Goal: Information Seeking & Learning: Learn about a topic

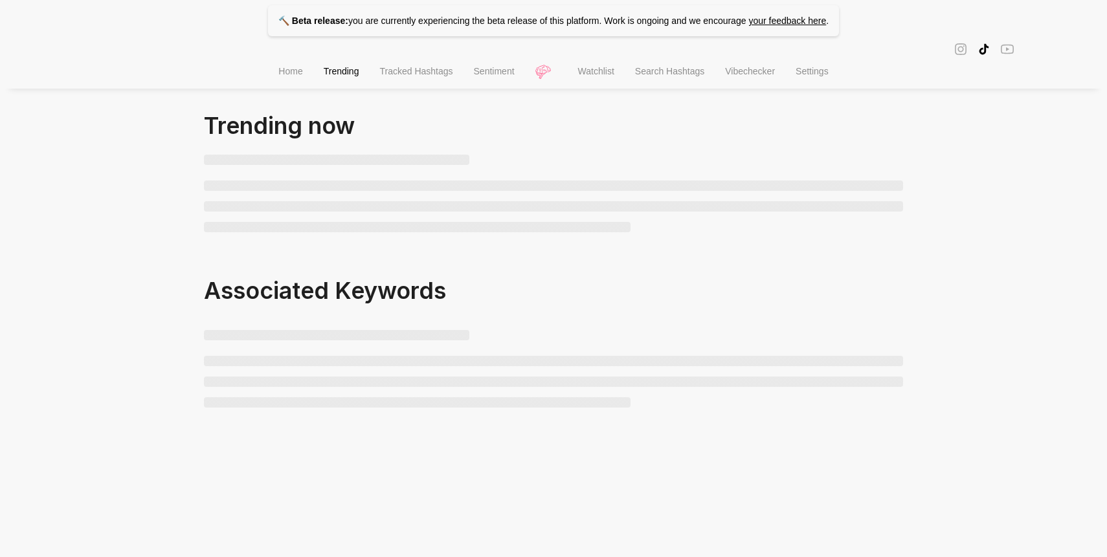
click at [472, 159] on div at bounding box center [553, 192] width 699 height 97
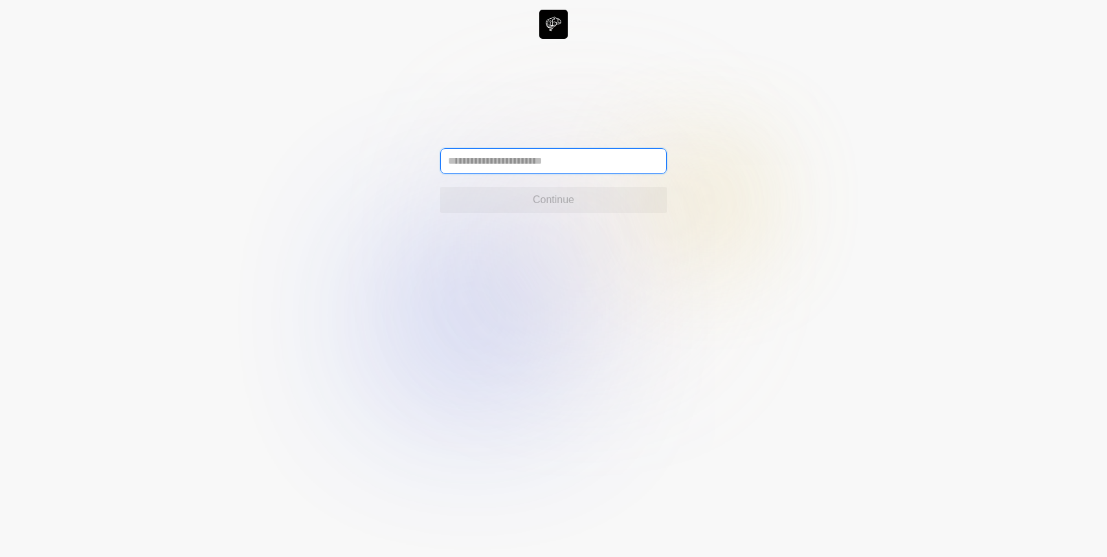
click at [477, 161] on input "text" at bounding box center [553, 161] width 227 height 26
type input "**********"
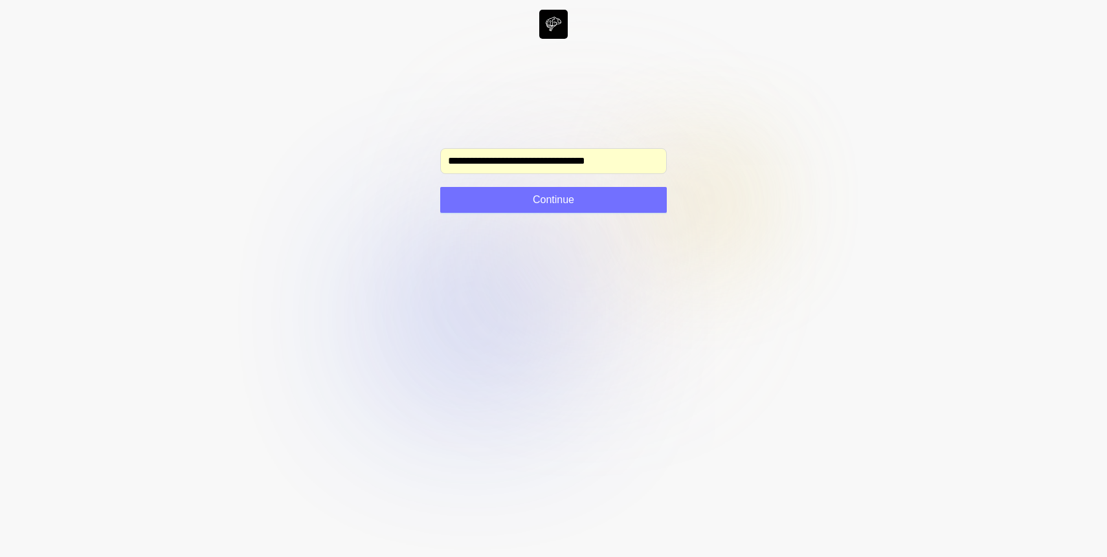
click at [546, 232] on circle at bounding box center [581, 242] width 152 height 152
click at [557, 191] on button "Continue" at bounding box center [553, 200] width 227 height 26
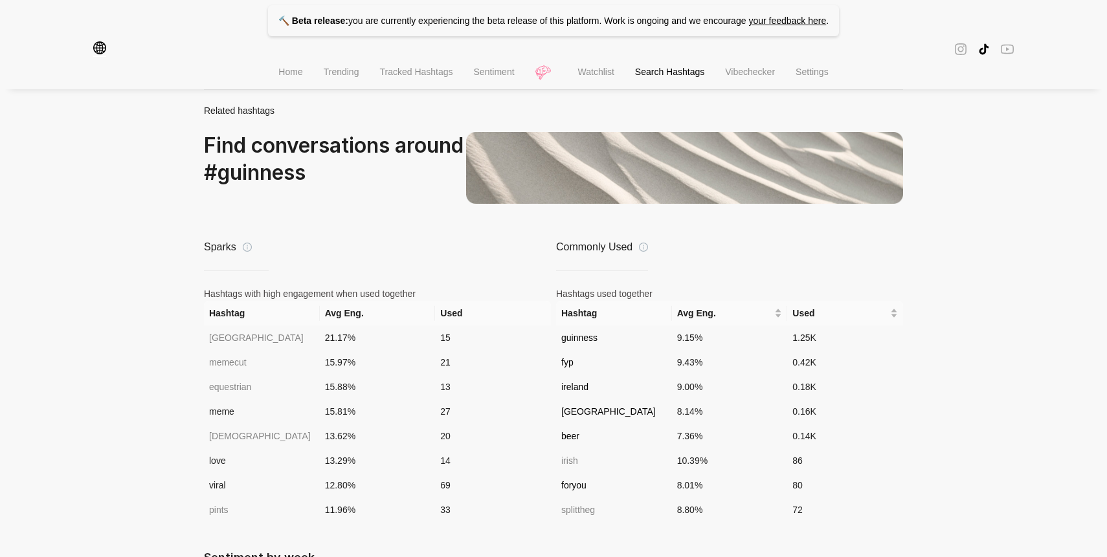
scroll to position [1050, 0]
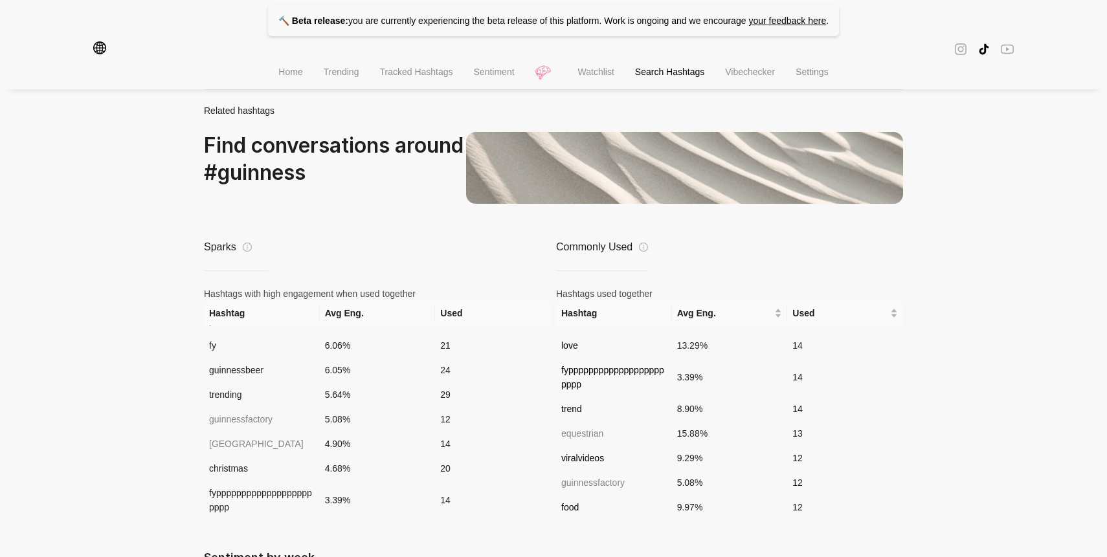
click at [665, 77] on span "Search Hashtags" at bounding box center [669, 72] width 69 height 10
click at [645, 62] on li "Search Hashtags" at bounding box center [670, 73] width 90 height 33
click at [638, 71] on span "Search Hashtags" at bounding box center [669, 72] width 69 height 10
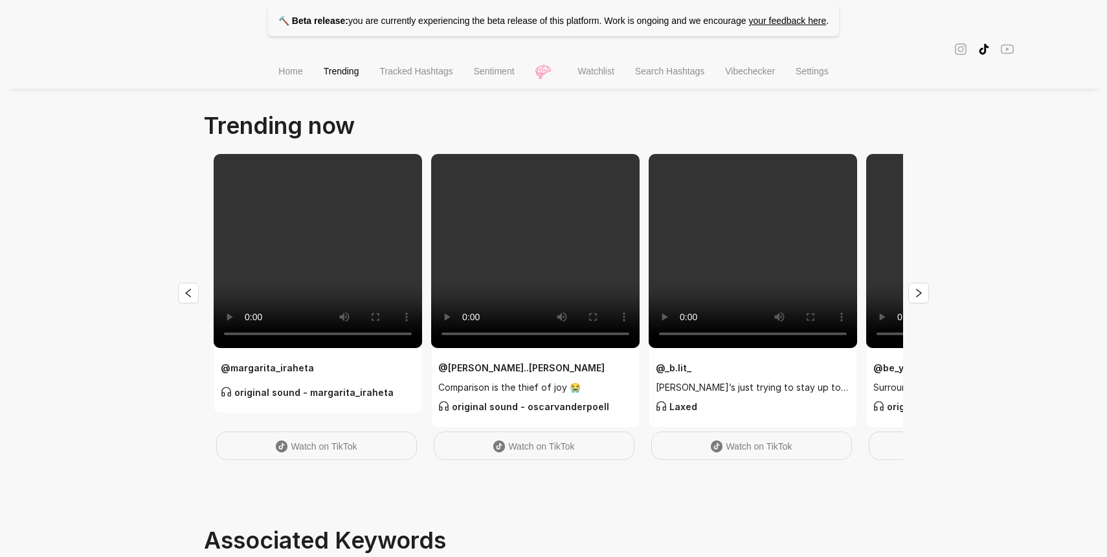
click at [682, 74] on span "Search Hashtags" at bounding box center [669, 71] width 69 height 10
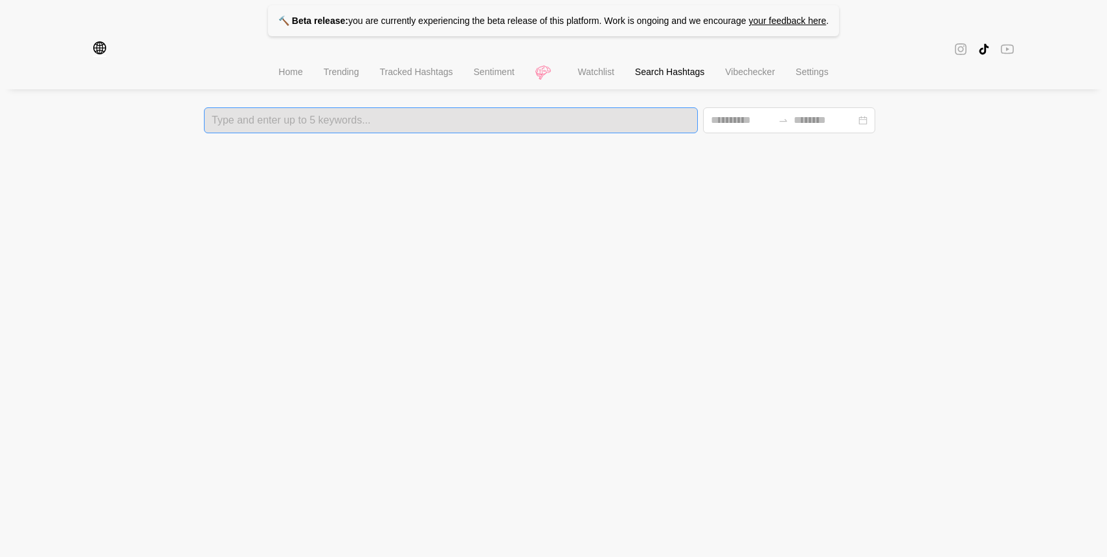
click at [465, 122] on div at bounding box center [451, 120] width 486 height 9
type input "*******"
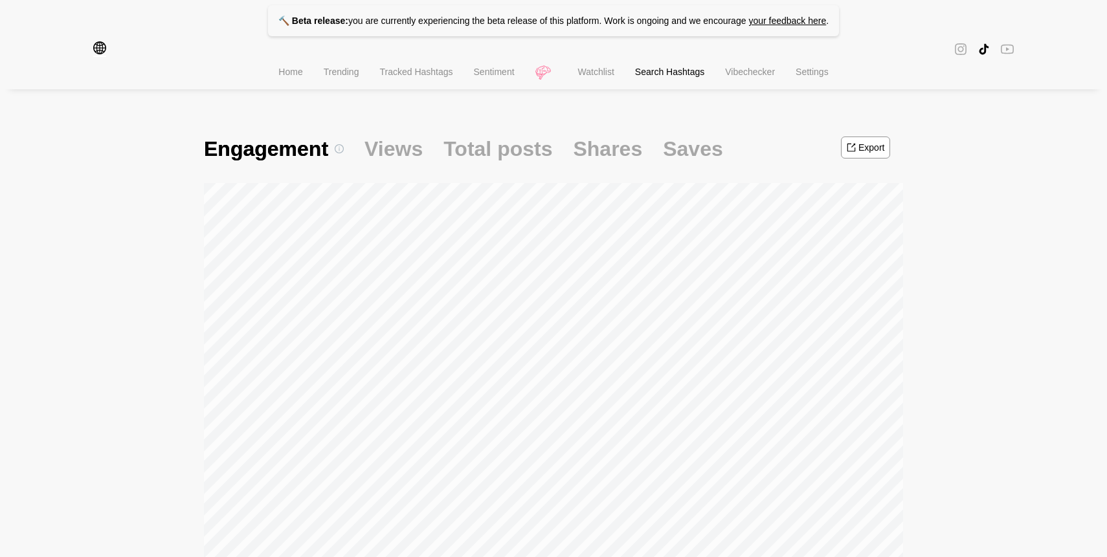
scroll to position [72, 0]
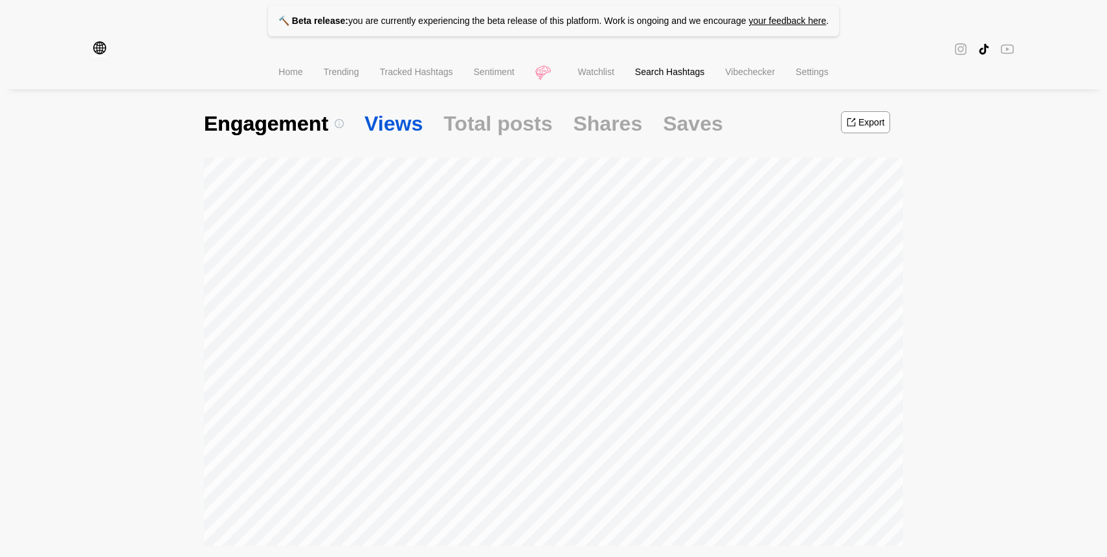
click at [378, 134] on span "Views" at bounding box center [393, 123] width 58 height 27
click at [524, 125] on span "Total posts" at bounding box center [497, 123] width 109 height 27
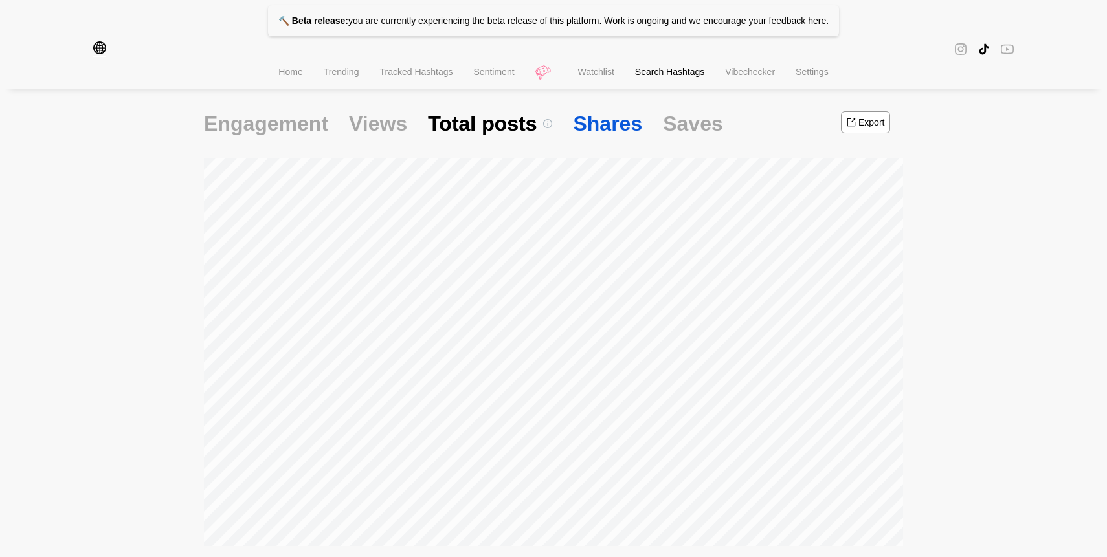
click at [611, 130] on span "Shares" at bounding box center [607, 123] width 69 height 27
click at [682, 131] on span "Saves" at bounding box center [693, 123] width 60 height 27
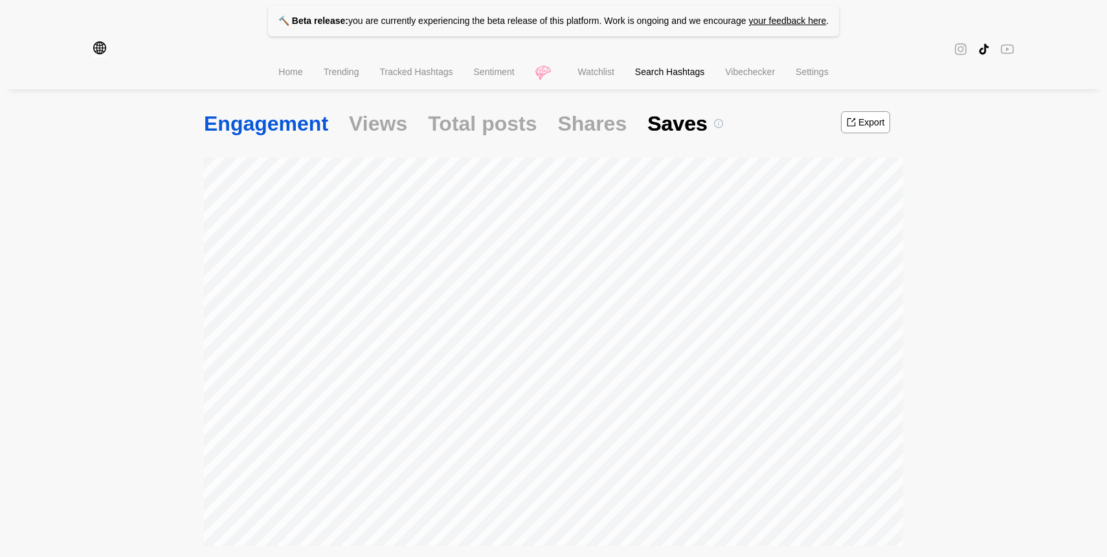
click at [284, 127] on span "Engagement" at bounding box center [266, 123] width 124 height 27
click at [380, 124] on span "Views" at bounding box center [393, 123] width 58 height 27
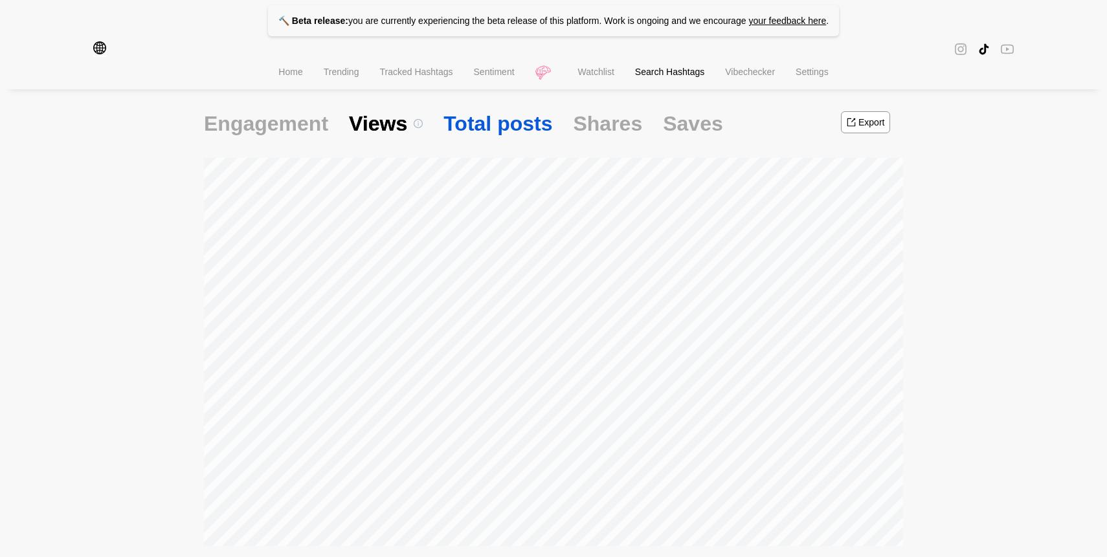
click at [474, 126] on span "Total posts" at bounding box center [497, 123] width 109 height 27
click at [590, 132] on span "Shares" at bounding box center [607, 123] width 69 height 27
click at [478, 127] on span "Total posts" at bounding box center [482, 123] width 109 height 27
click at [679, 128] on span "Saves" at bounding box center [693, 123] width 60 height 27
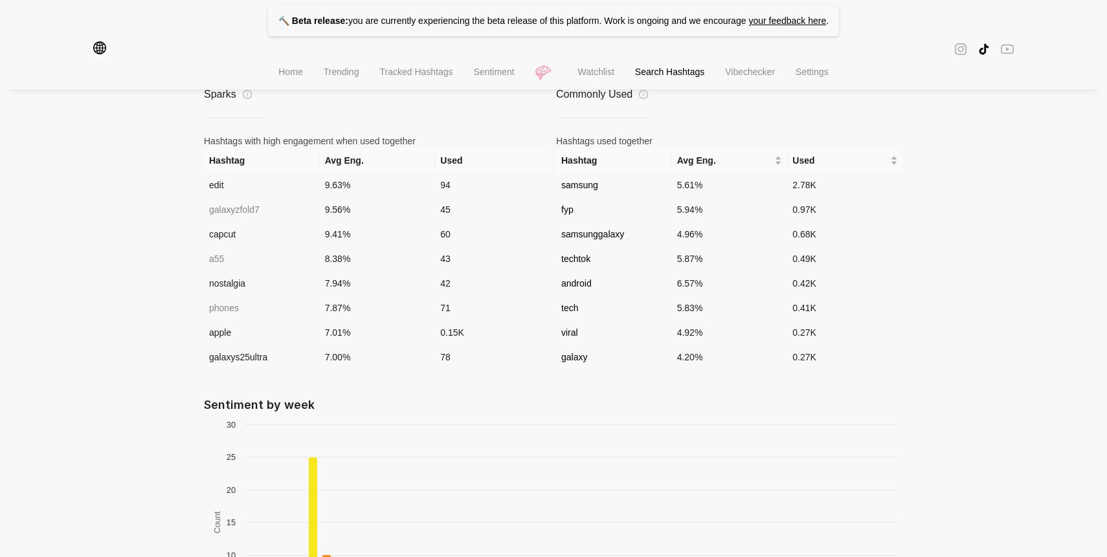
scroll to position [914, 0]
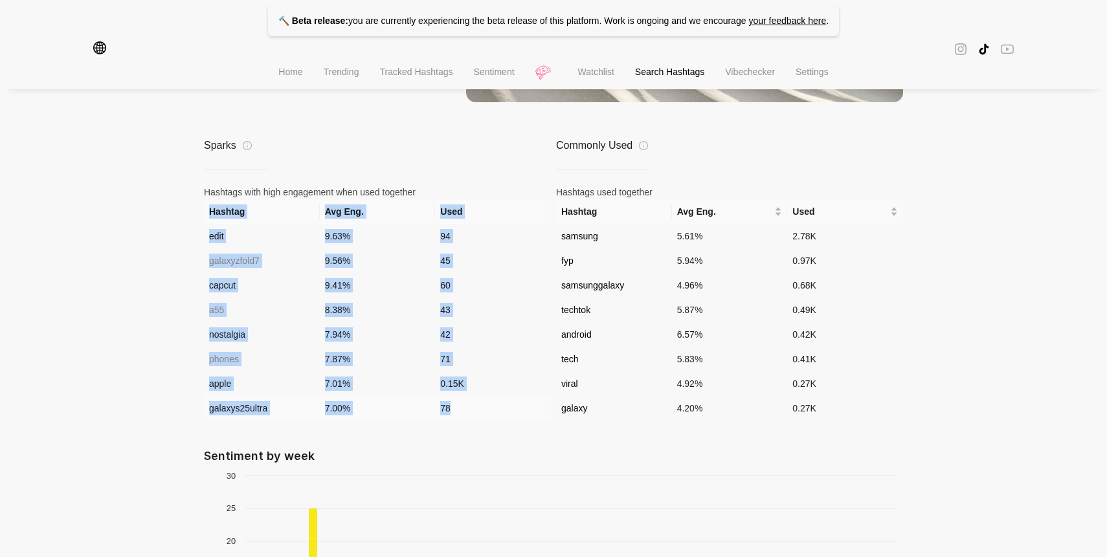
drag, startPoint x: 190, startPoint y: 214, endPoint x: 476, endPoint y: 414, distance: 349.9
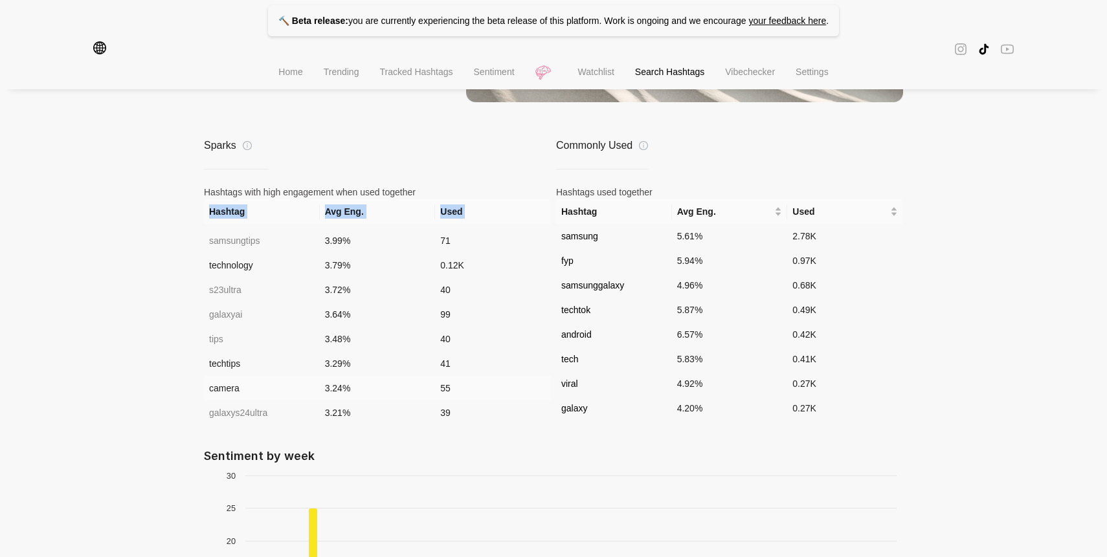
scroll to position [1036, 0]
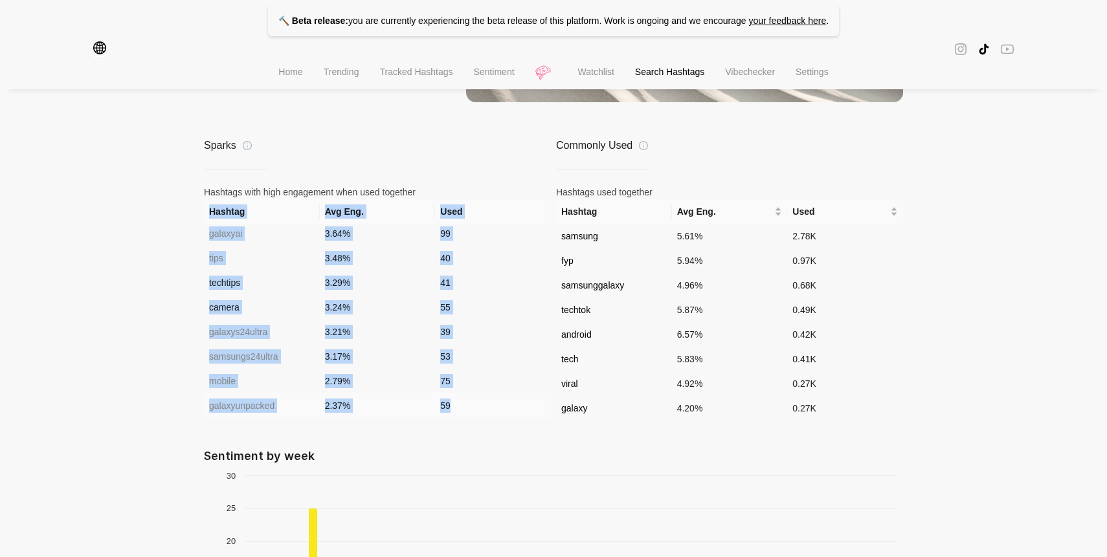
click at [474, 408] on td "59" at bounding box center [493, 406] width 116 height 25
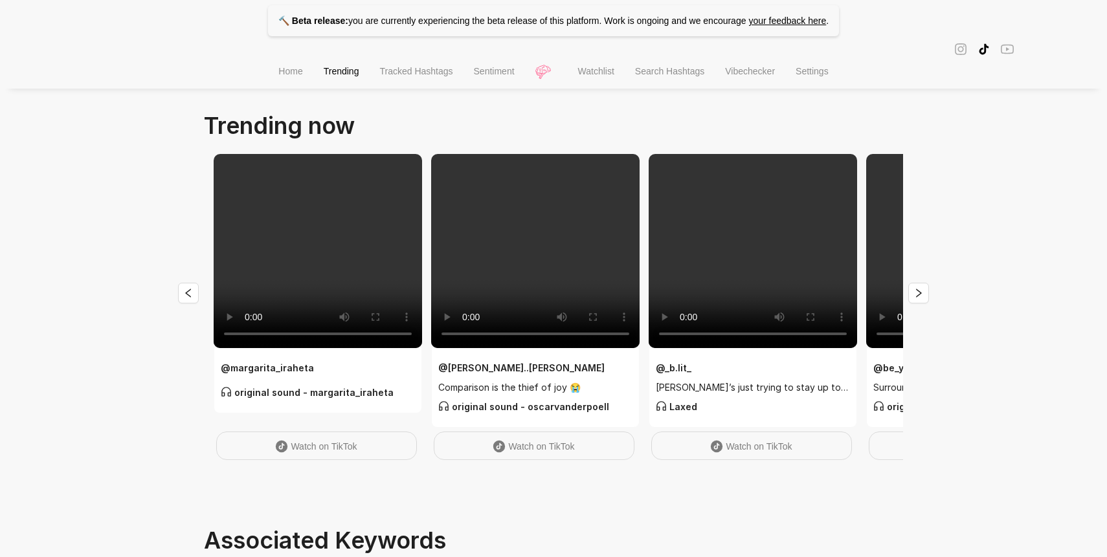
click at [680, 80] on li "Search Hashtags" at bounding box center [670, 72] width 90 height 33
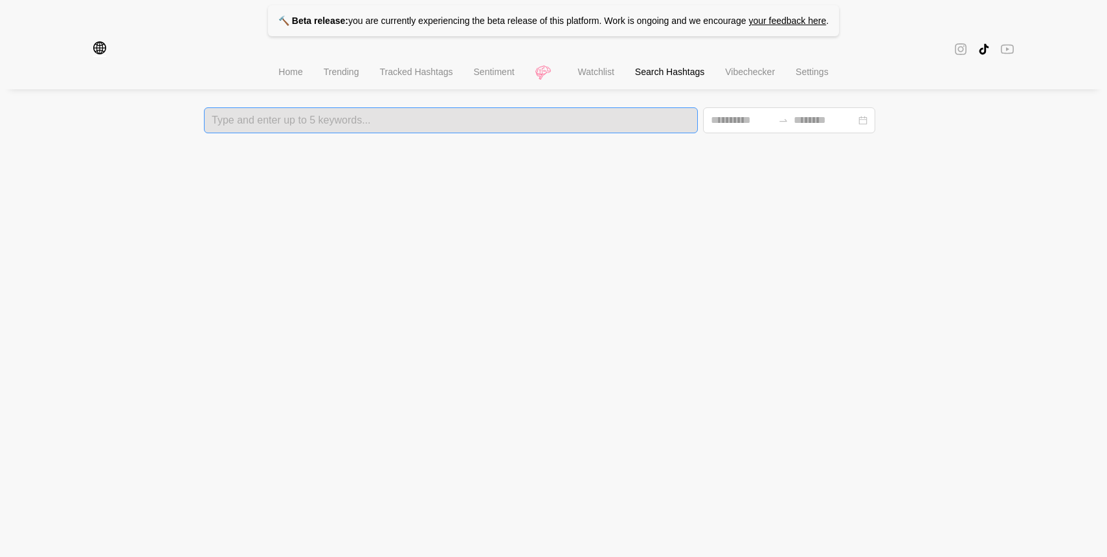
click at [482, 120] on div at bounding box center [451, 120] width 486 height 9
type input "*******"
click at [116, 133] on html "🔨 Beta release: you are currently experiencing the beta release of this platfor…" at bounding box center [553, 66] width 1107 height 133
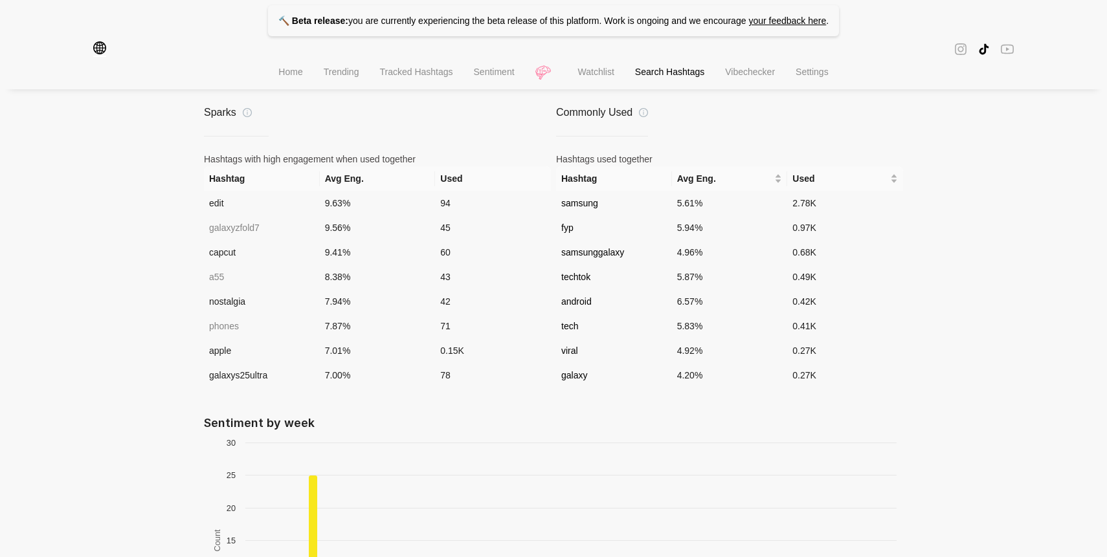
scroll to position [889, 0]
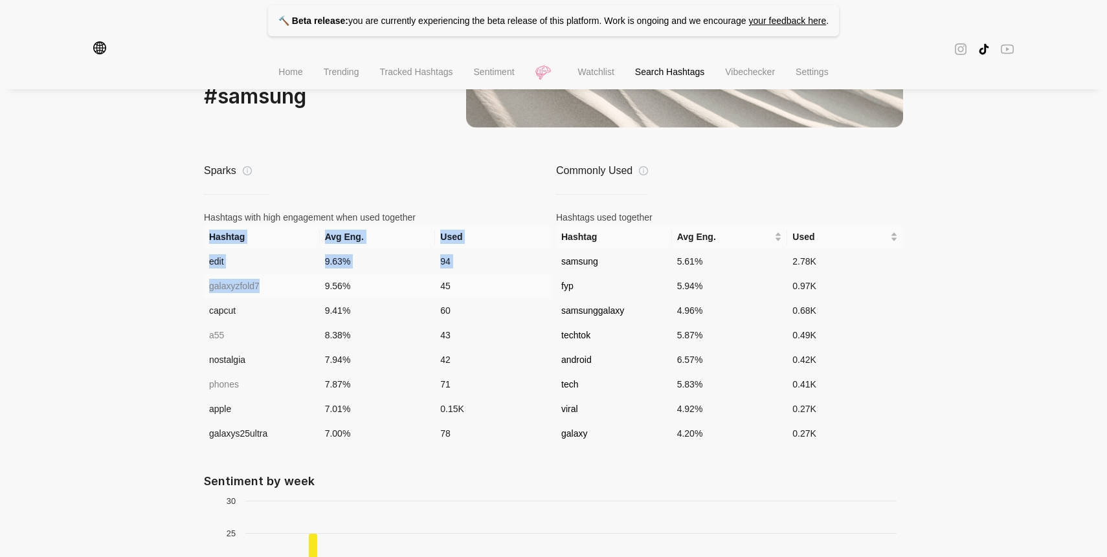
drag, startPoint x: 199, startPoint y: 235, endPoint x: 271, endPoint y: 290, distance: 90.5
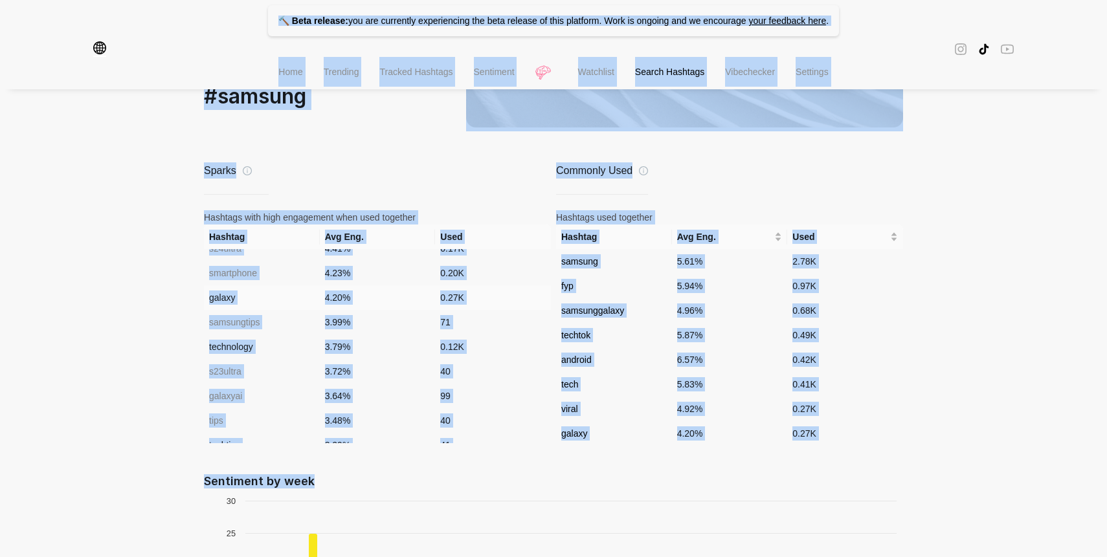
scroll to position [1036, 0]
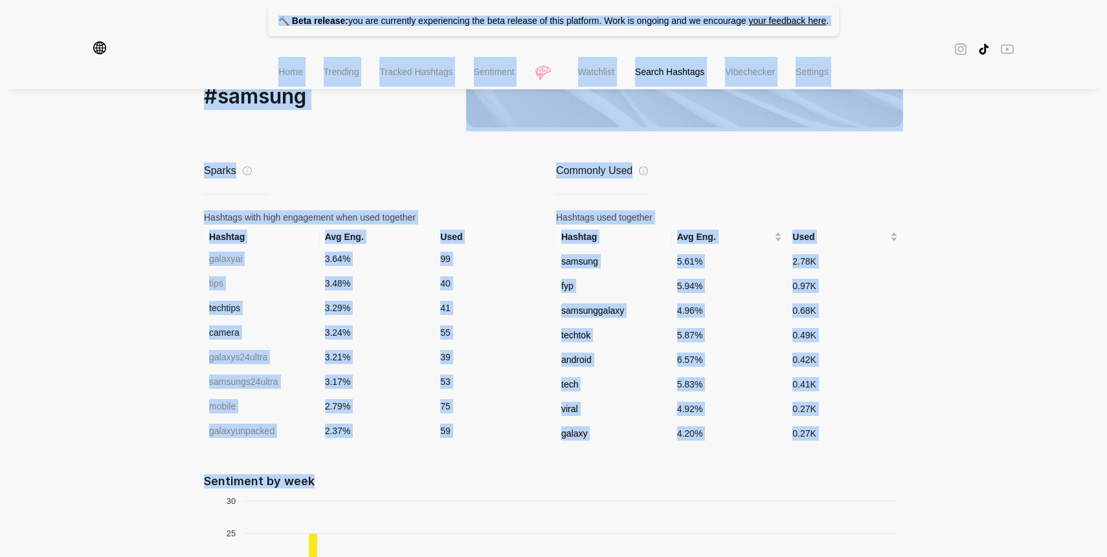
copy div "🔨 Lore ipsumdo: sit ame consectet adipiscingel sed doei tempori ut labo etdolor…"
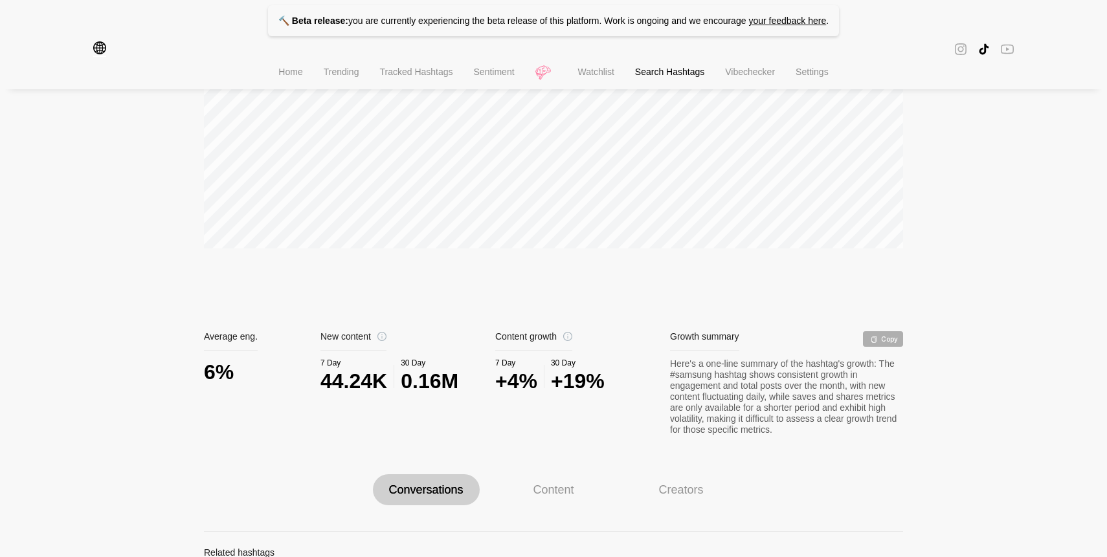
scroll to position [0, 0]
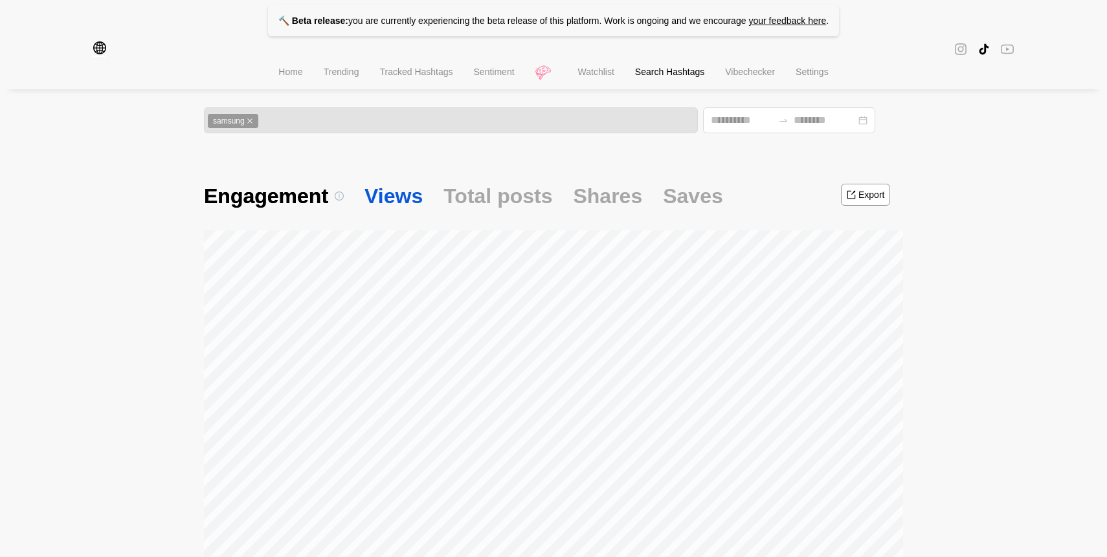
click at [407, 192] on span "Views" at bounding box center [393, 196] width 58 height 27
click at [502, 191] on span "Total posts" at bounding box center [497, 196] width 109 height 27
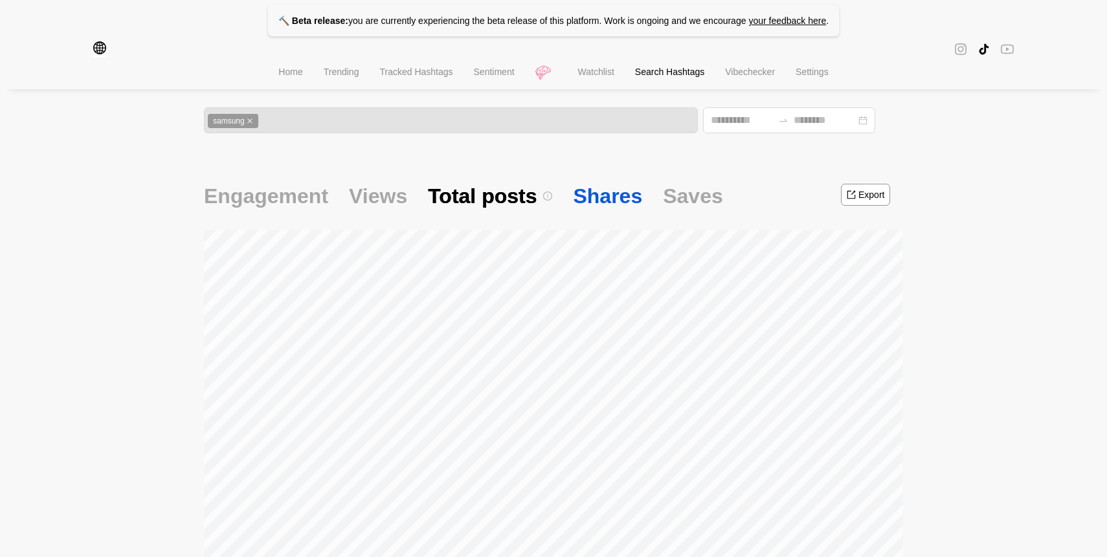
click at [589, 201] on span "Shares" at bounding box center [607, 196] width 69 height 27
click at [678, 205] on span "Saves" at bounding box center [693, 196] width 60 height 27
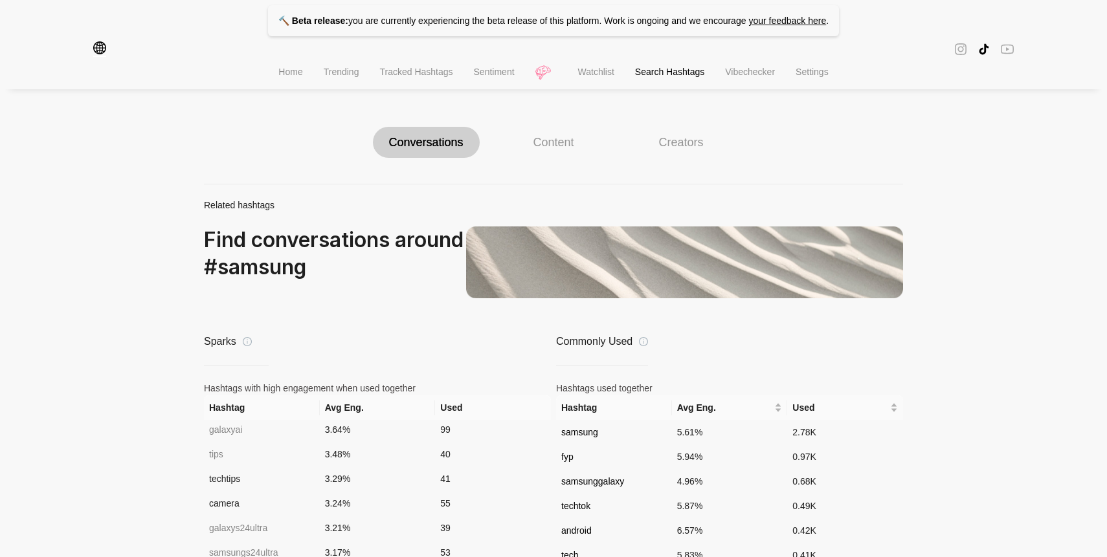
scroll to position [464, 0]
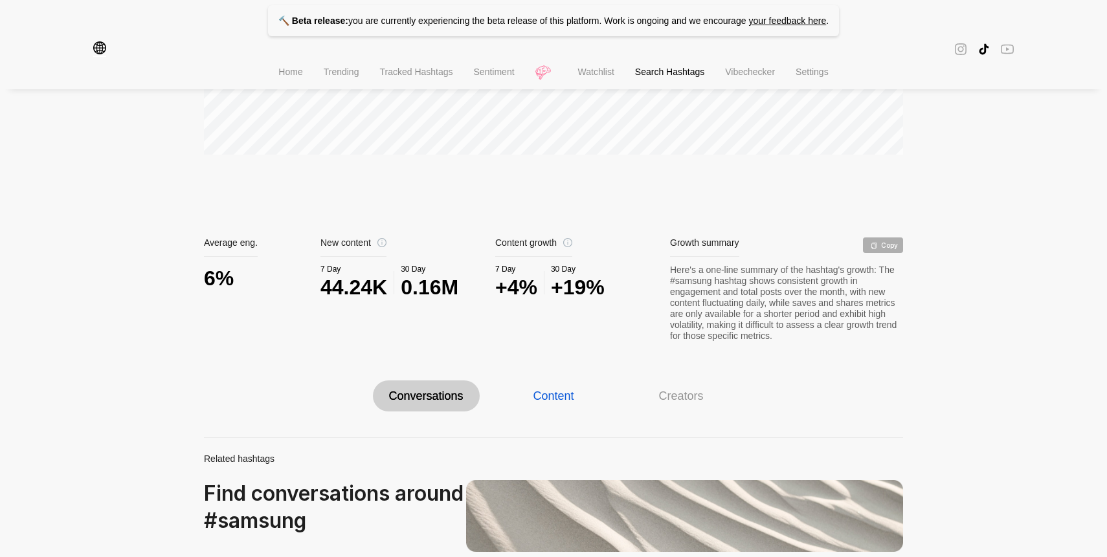
click at [546, 392] on div "Content" at bounding box center [553, 396] width 41 height 14
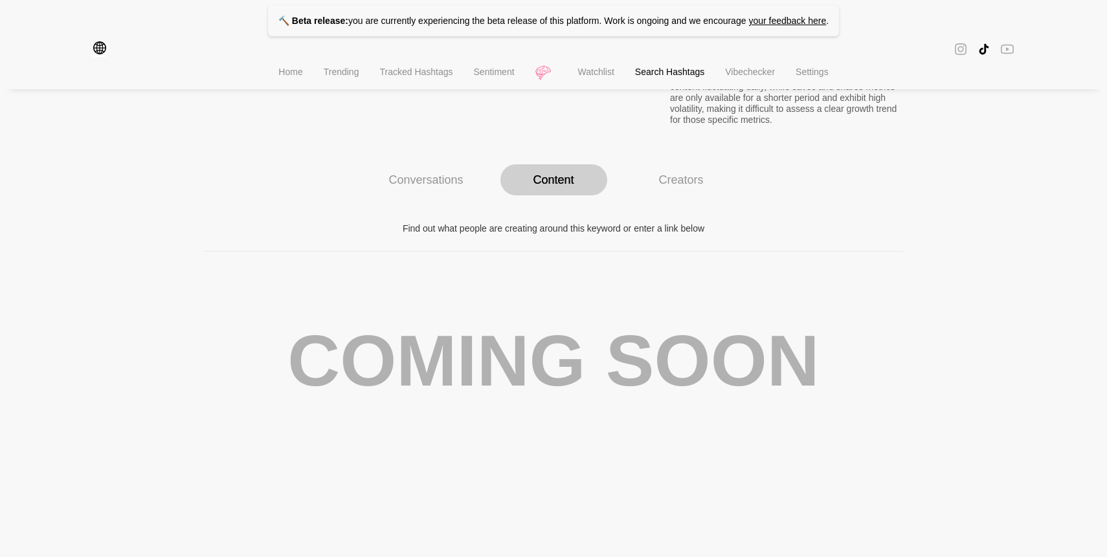
scroll to position [683, 0]
click at [671, 179] on div "Creators" at bounding box center [680, 179] width 45 height 14
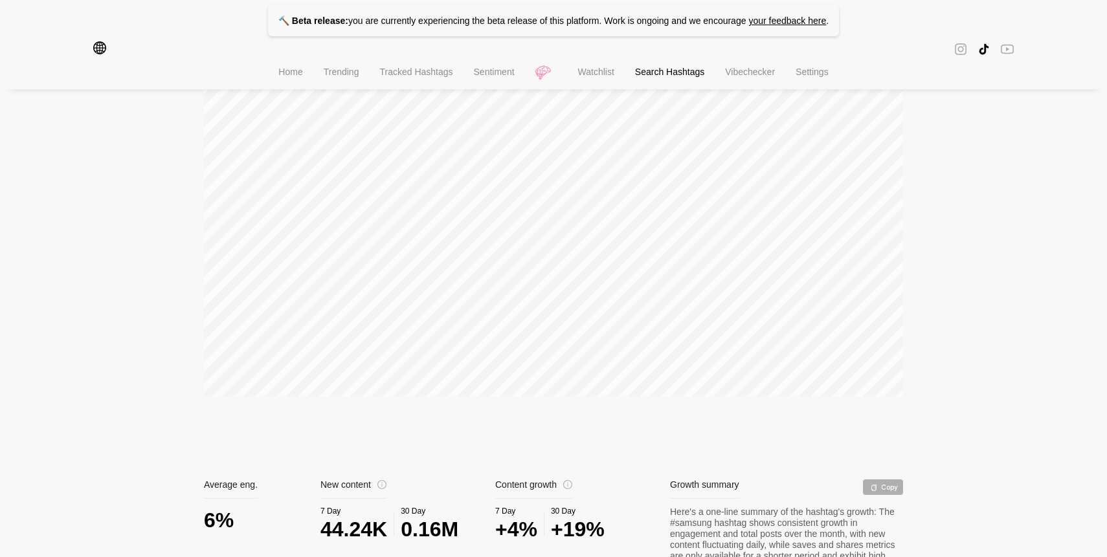
scroll to position [0, 0]
